Goal: Transaction & Acquisition: Purchase product/service

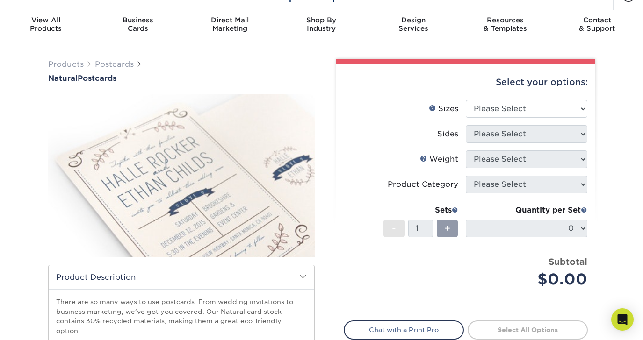
scroll to position [19, 0]
click at [523, 108] on select "Please Select 2" x 4" 2" x 6" 3.5" x 8.5" 4" x 6" 4" x 8.5" 4" x 9" 4.25" x 11"…" at bounding box center [526, 109] width 122 height 18
select select "4.00x6.00"
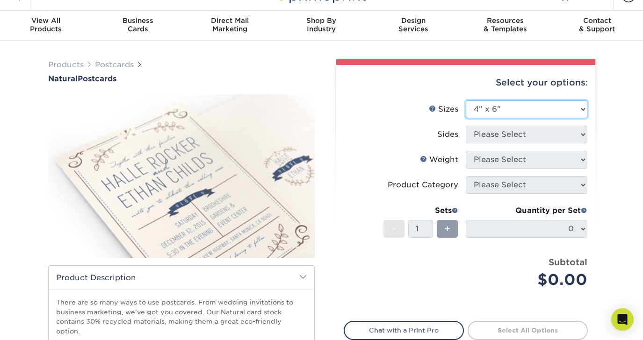
click at [465, 100] on select "Please Select 2" x 4" 2" x 6" 3.5" x 8.5" 4" x 6" 4" x 8.5" 4" x 9" 4.25" x 11"…" at bounding box center [526, 109] width 122 height 18
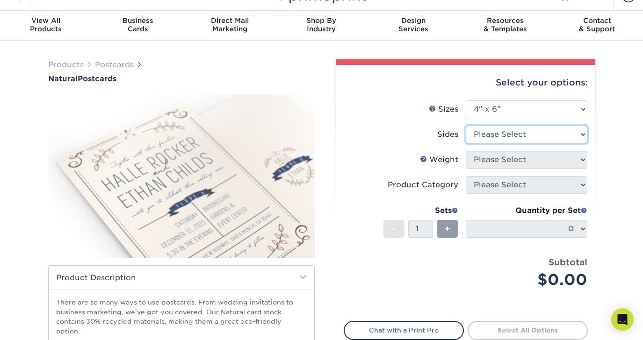
click at [508, 134] on select "Please Select Print Both Sides Print Front Only" at bounding box center [526, 135] width 122 height 18
select select "13abbda7-1d64-4f25-8bb2-c179b224825d"
click at [465, 126] on select "Please Select Print Both Sides Print Front Only" at bounding box center [526, 135] width 122 height 18
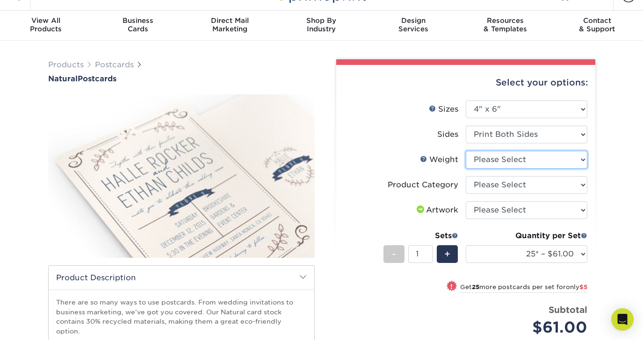
click at [494, 160] on select "Please Select 14PTNT" at bounding box center [526, 160] width 122 height 18
select select "14PTNT"
click at [465, 151] on select "Please Select 14PTNT" at bounding box center [526, 160] width 122 height 18
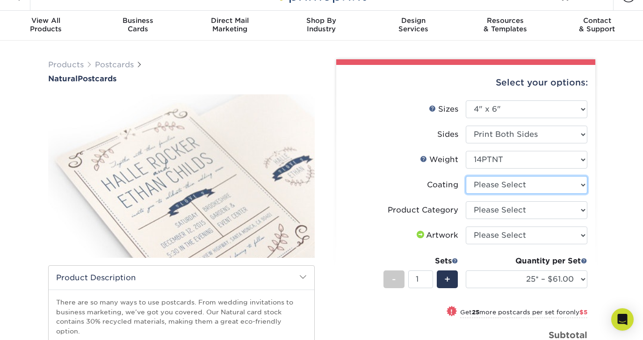
click at [488, 186] on select at bounding box center [526, 185] width 122 height 18
select select "3e7618de-abca-4bda-9f97-8b9129e913d8"
click at [465, 176] on select at bounding box center [526, 185] width 122 height 18
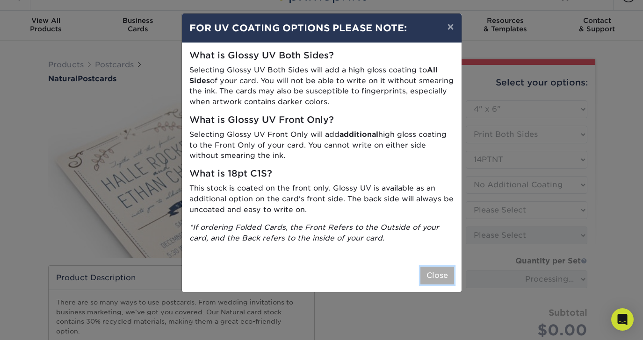
click at [434, 274] on button "Close" at bounding box center [437, 276] width 34 height 18
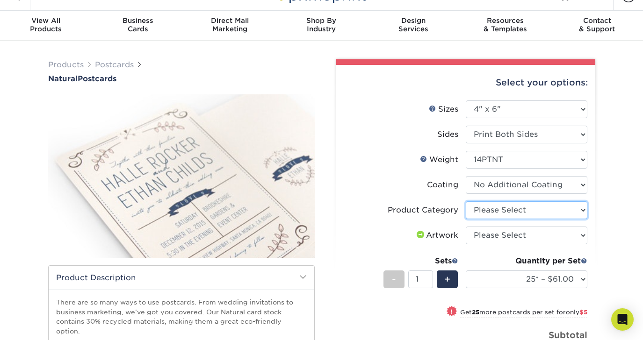
click at [505, 209] on select "Please Select Postcards" at bounding box center [526, 210] width 122 height 18
select select "9b7272e0-d6c8-4c3c-8e97-d3a1bcdab858"
click at [465, 201] on select "Please Select Postcards" at bounding box center [526, 210] width 122 height 18
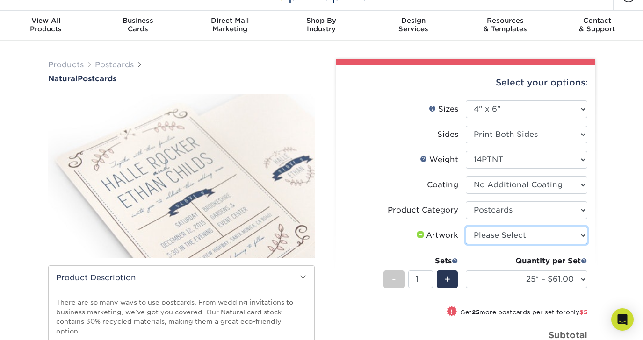
click at [502, 236] on select "Please Select I will upload files I need a design - $150" at bounding box center [526, 236] width 122 height 18
select select "upload"
click at [465, 227] on select "Please Select I will upload files I need a design - $150" at bounding box center [526, 236] width 122 height 18
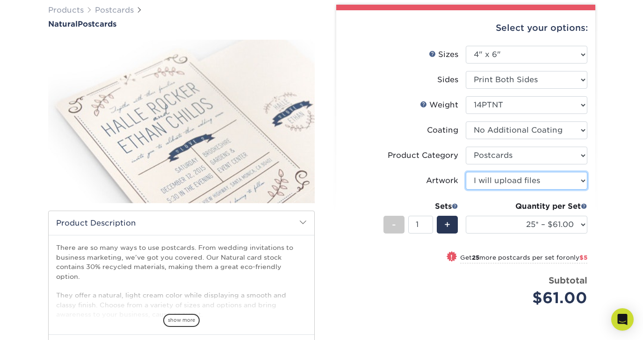
scroll to position [74, 0]
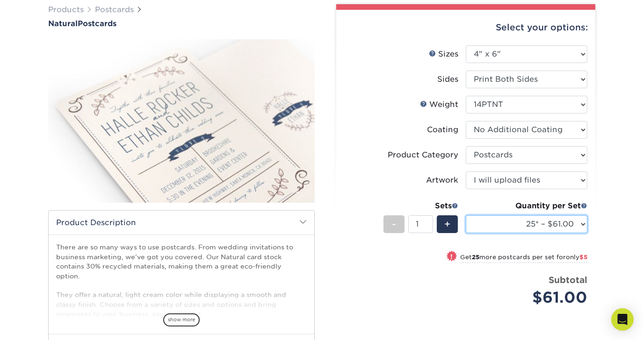
click at [530, 230] on select "25* – $61.00 50* – $66.00 75* – $81.00 100* – $88.00 250* – $108.00 500* – $115…" at bounding box center [526, 224] width 122 height 18
select select "250* – $108.00"
click at [465, 215] on select "25* – $61.00 50* – $66.00 75* – $81.00 100* – $88.00 250* – $108.00 500* – $115…" at bounding box center [526, 224] width 122 height 18
click at [593, 241] on div "Select your options: Sizes Help Sizes Please Select 2" x 4" 2" x 6" 3.5" x 8.5"…" at bounding box center [465, 225] width 259 height 430
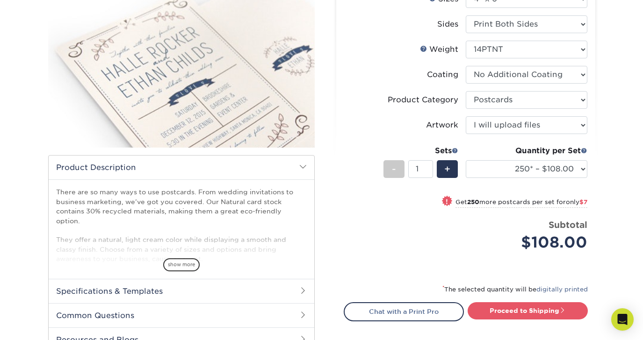
scroll to position [0, 0]
